Goal: Information Seeking & Learning: Learn about a topic

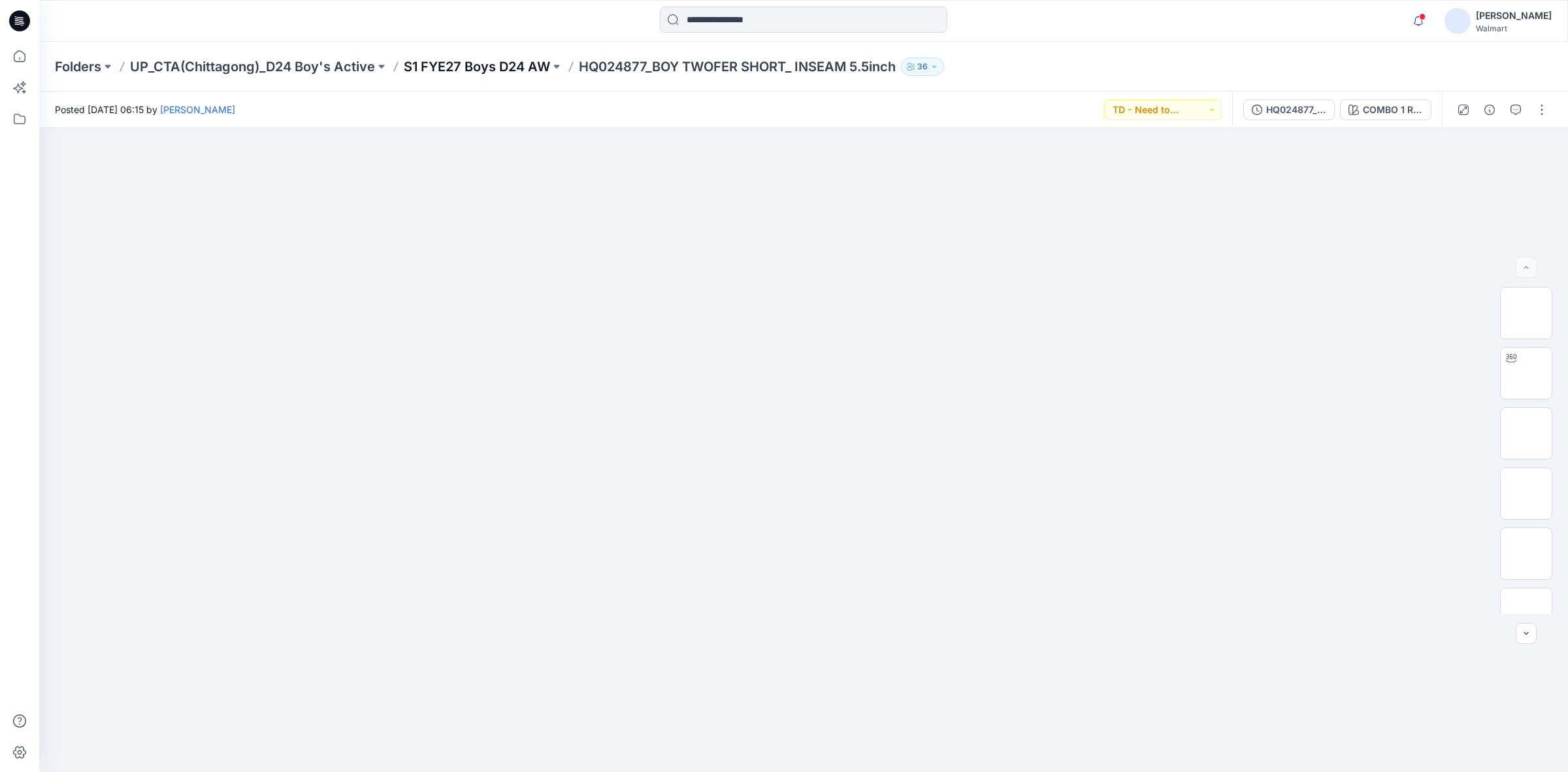
click at [475, 66] on p "S1 FYE27 Boys D24 AW" at bounding box center [476, 66] width 146 height 18
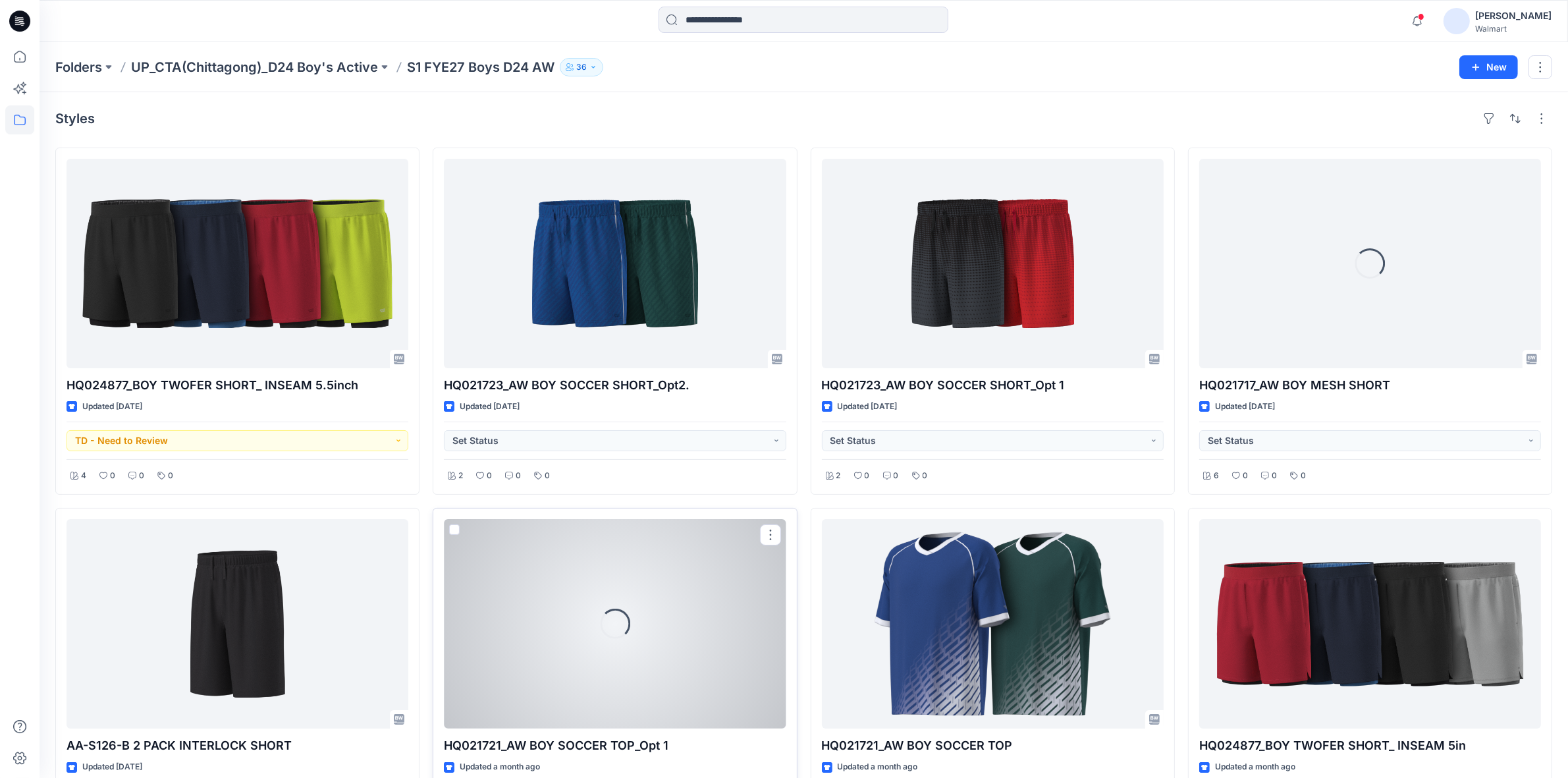
scroll to position [247, 0]
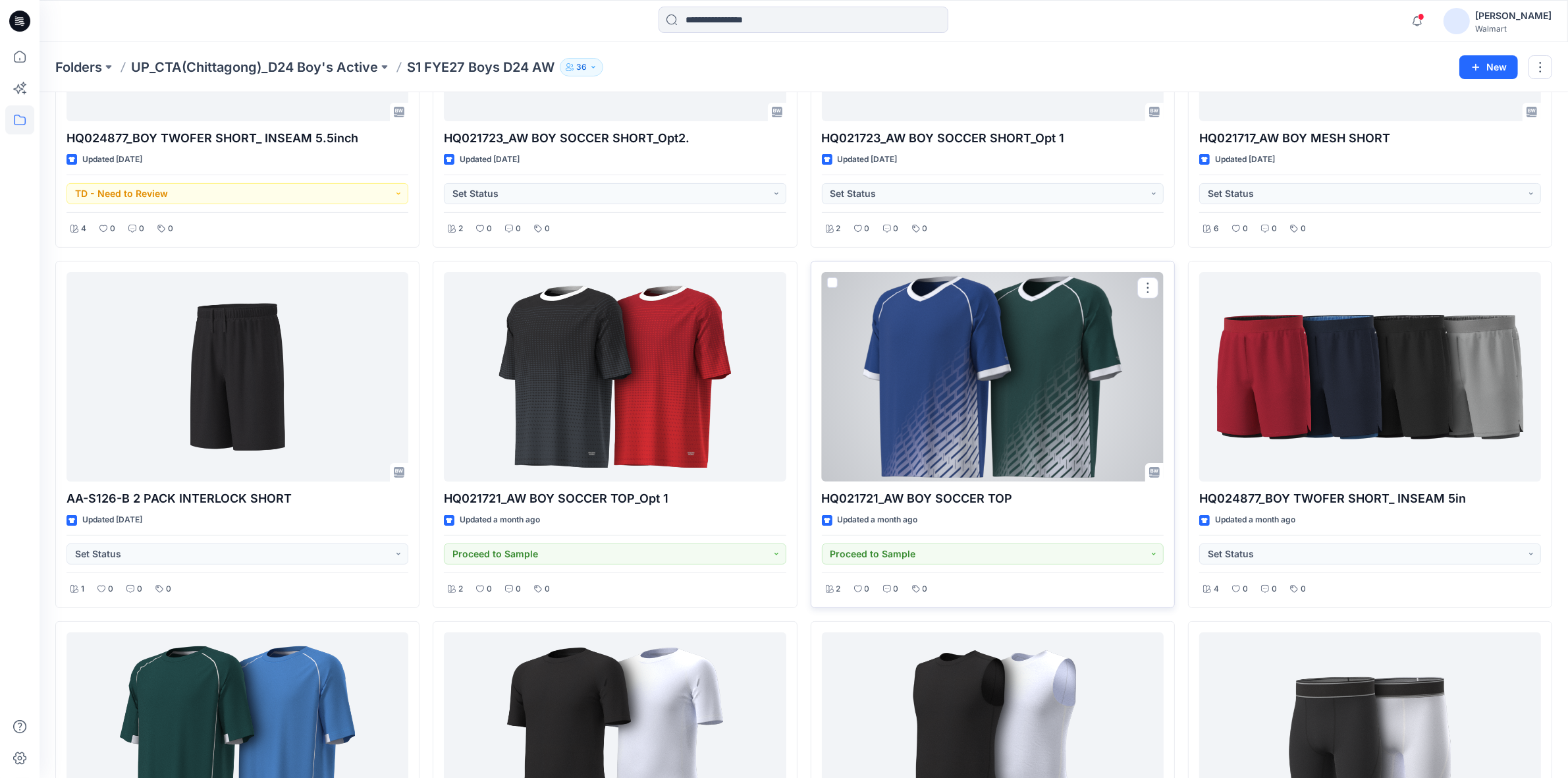
click at [950, 412] on div at bounding box center [992, 377] width 342 height 209
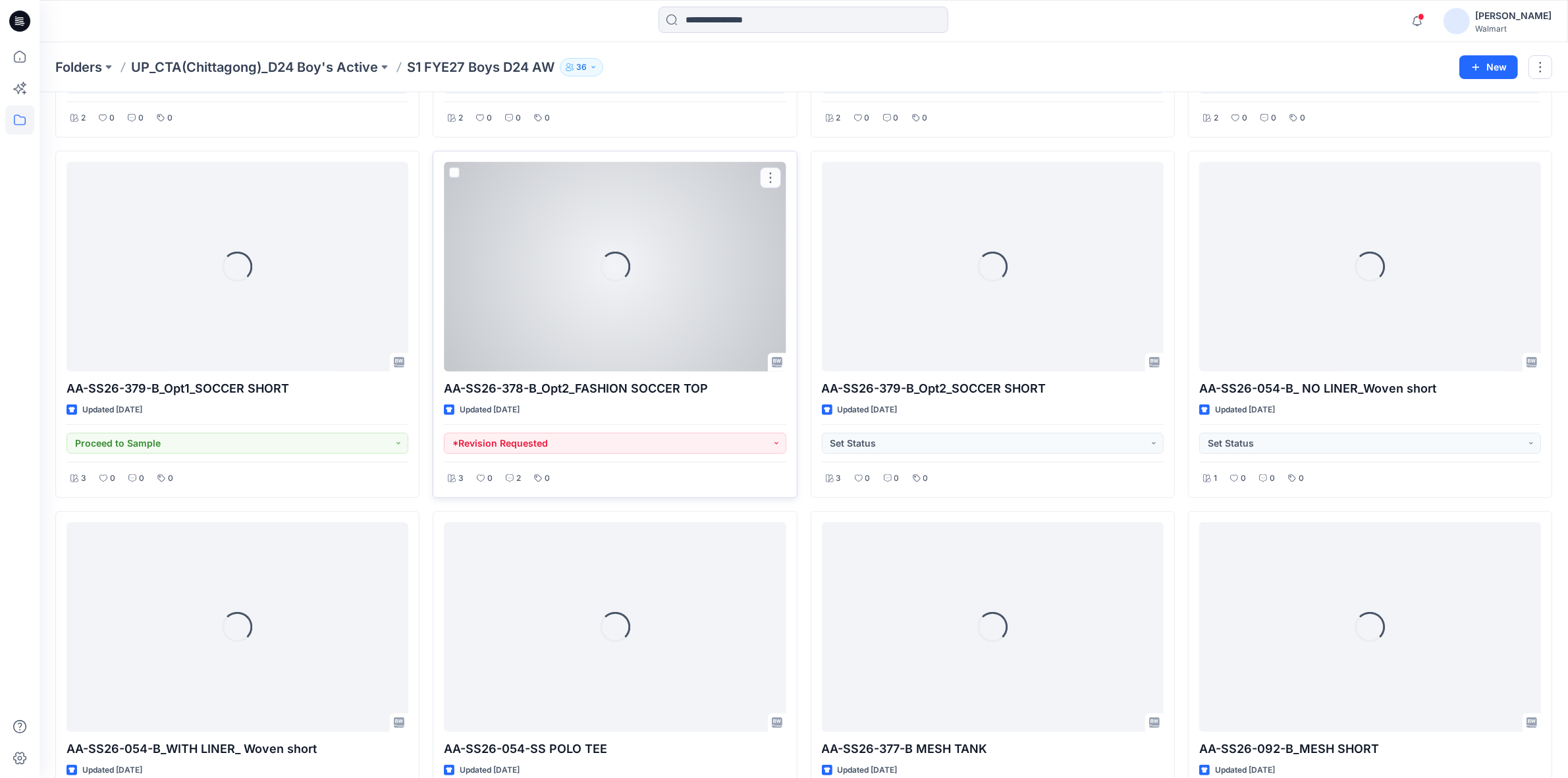
scroll to position [1537, 0]
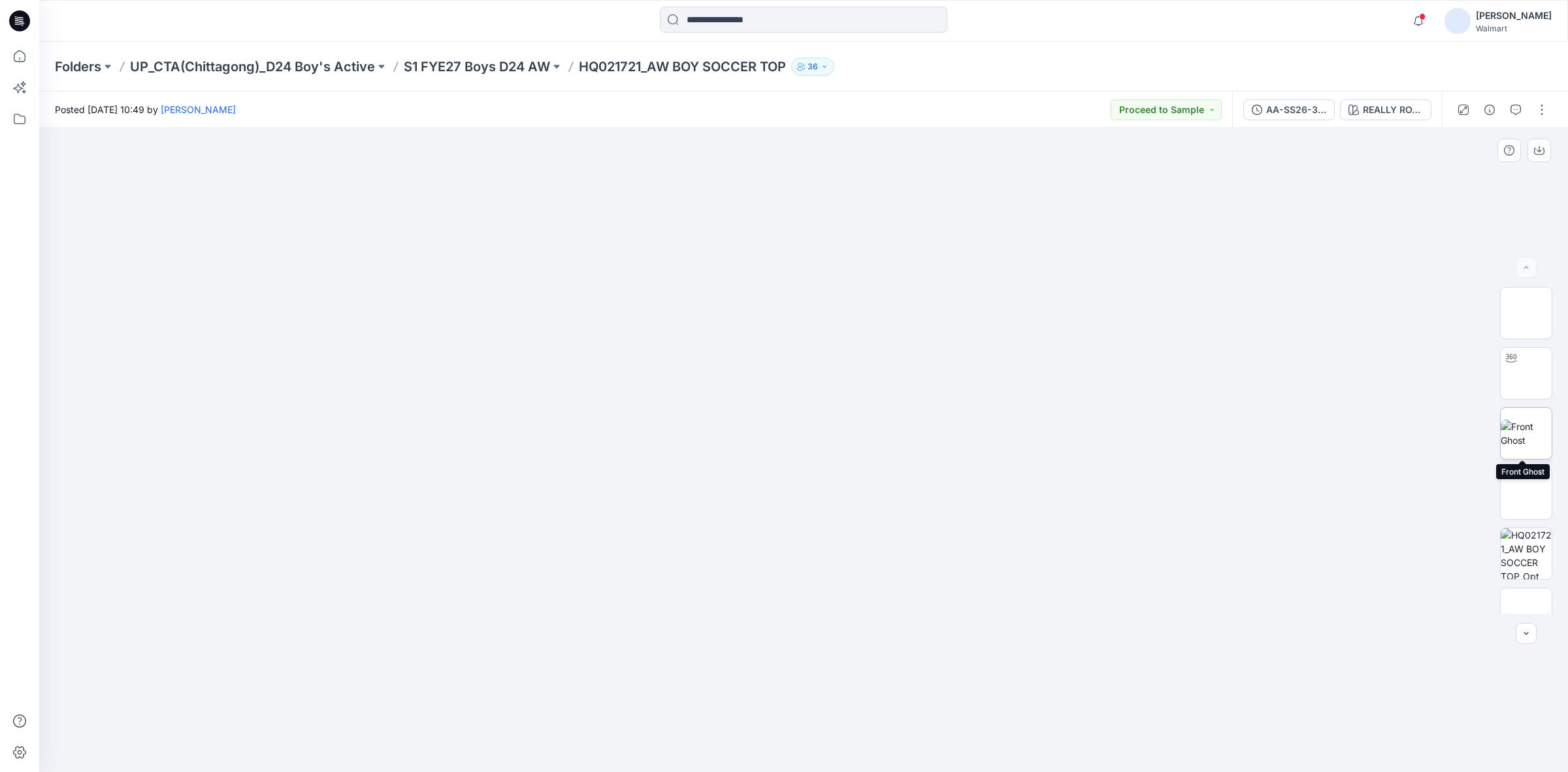
click at [1531, 422] on img at bounding box center [1526, 433] width 51 height 28
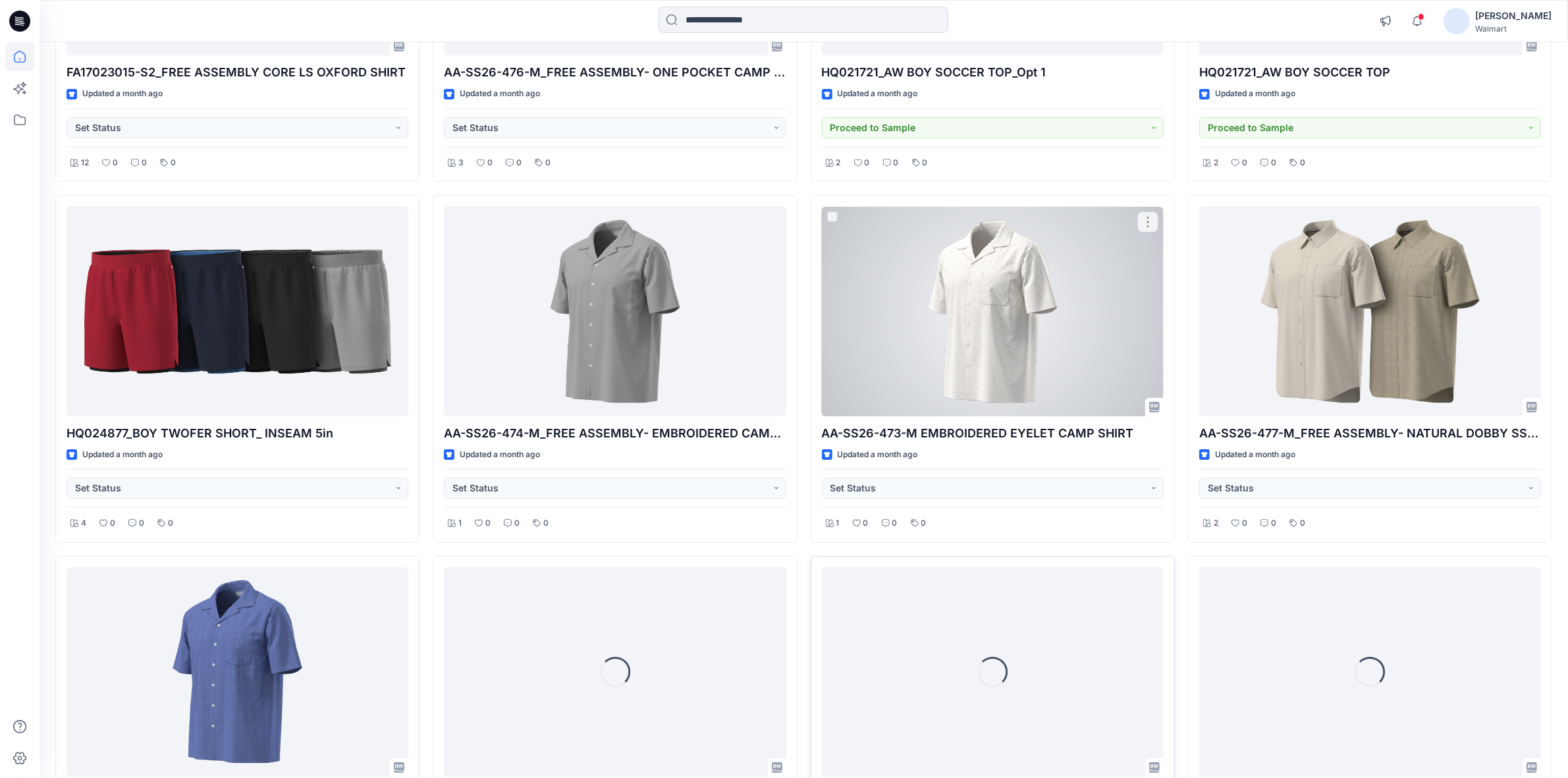
scroll to position [6034, 0]
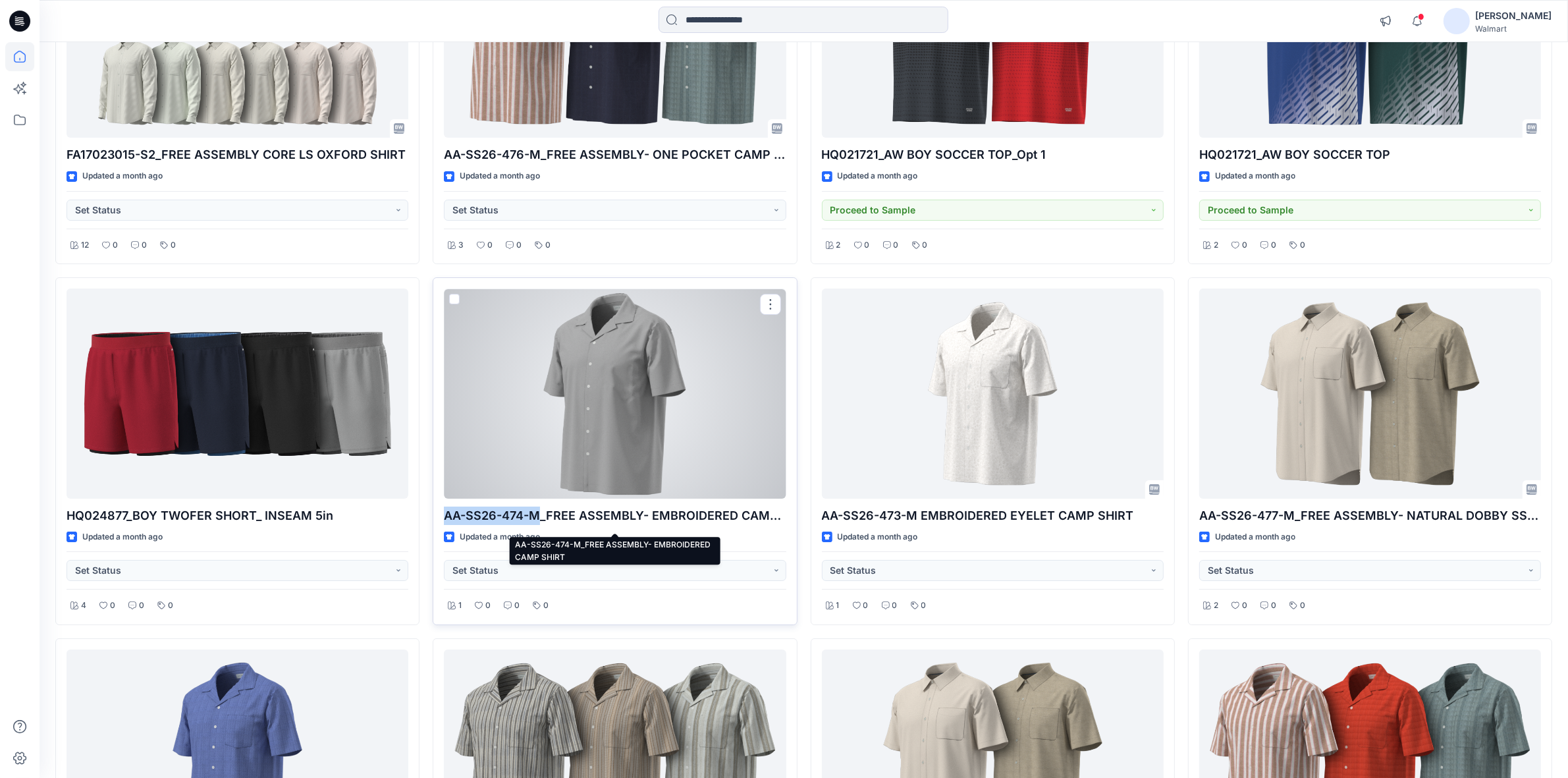
drag, startPoint x: 447, startPoint y: 524, endPoint x: 541, endPoint y: 524, distance: 94.0
click at [541, 524] on p "AA-SS26-474-M_FREE ASSEMBLY- EMBROIDERED CAMP SHIRT" at bounding box center [614, 515] width 342 height 18
copy p "AA-SS26-474-M"
